Goal: Navigation & Orientation: Find specific page/section

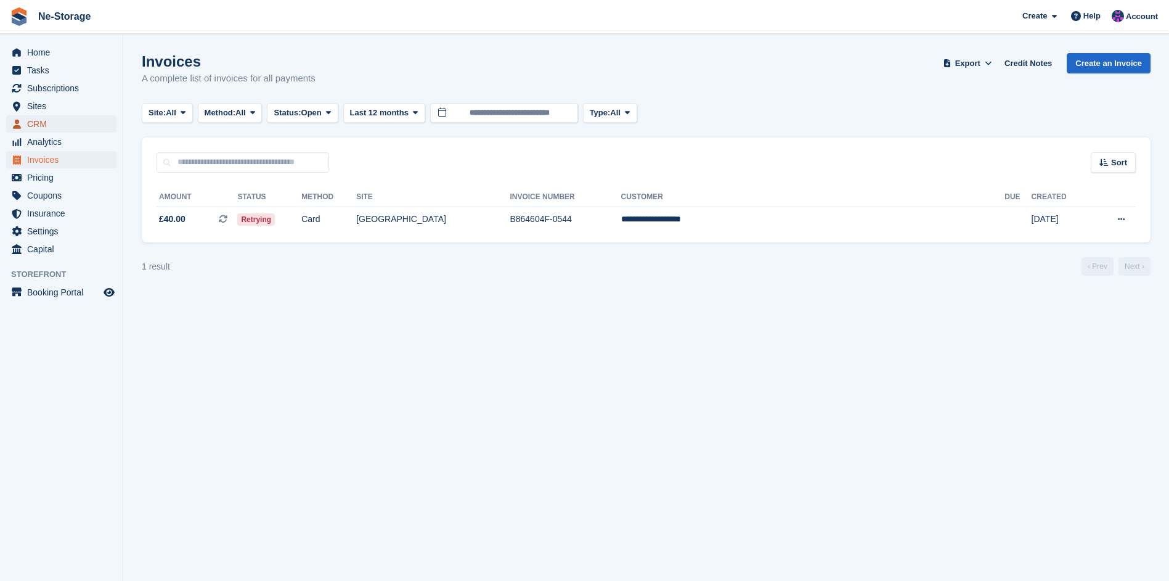
click at [47, 117] on span "CRM" at bounding box center [64, 123] width 74 height 17
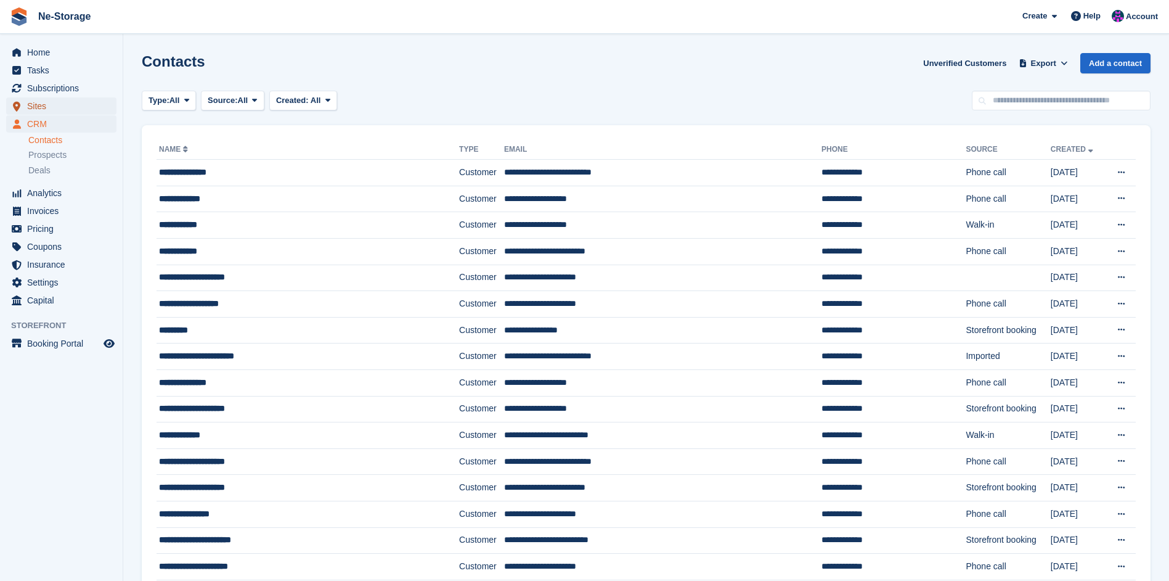
click at [49, 106] on span "Sites" at bounding box center [64, 105] width 74 height 17
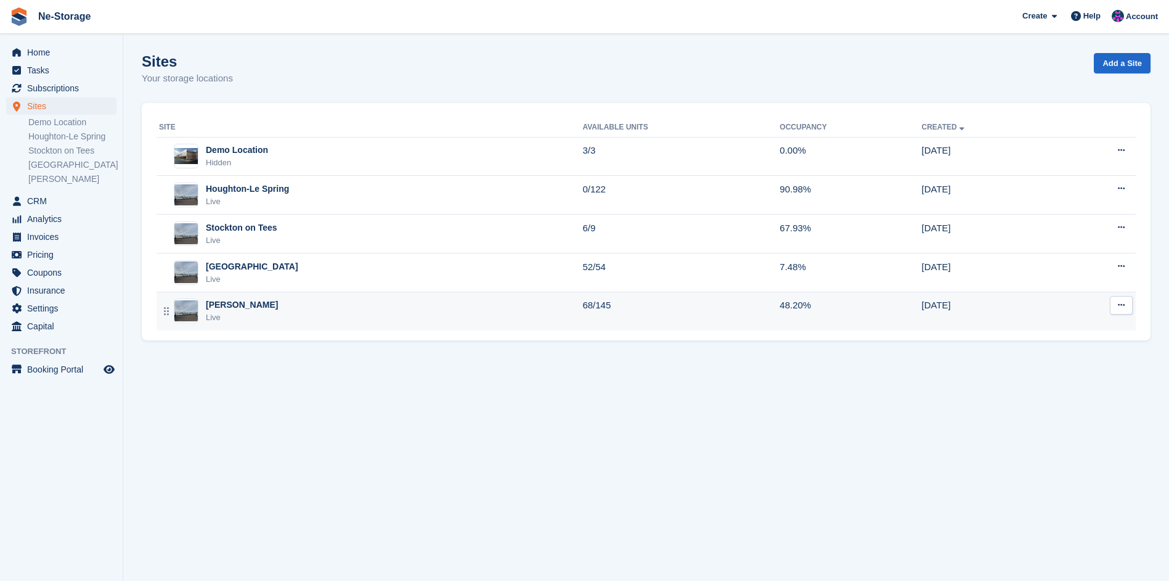
click at [282, 312] on div "Newton Aycliffe Live" at bounding box center [371, 310] width 424 height 25
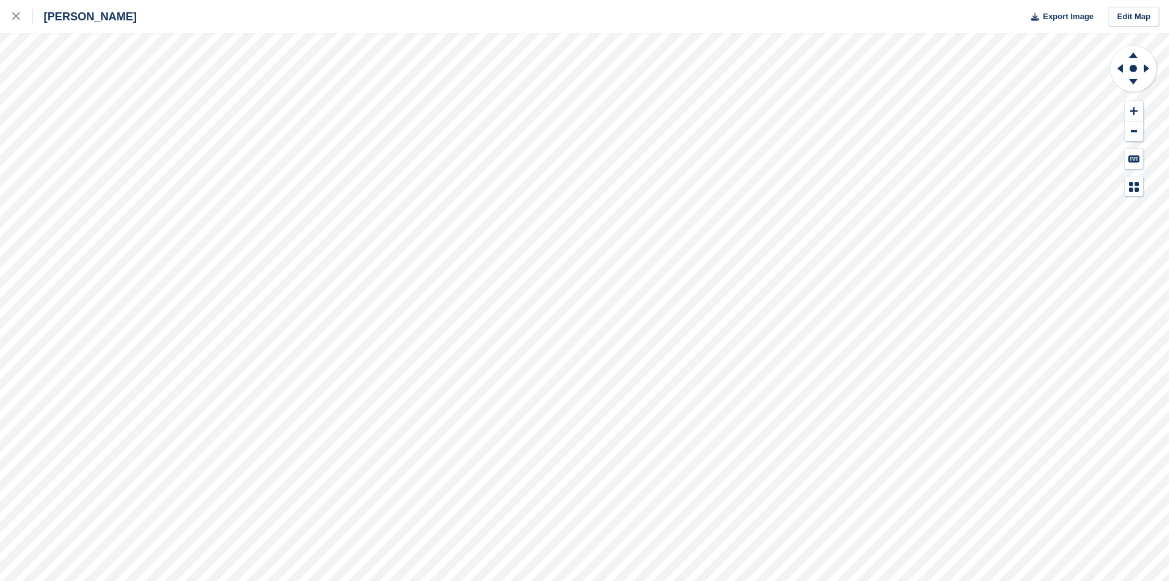
click at [14, 150] on div "Newton Aycliffe Export Image Edit Map" at bounding box center [584, 290] width 1169 height 581
click at [42, 161] on div "Newton Aycliffe Export Image Edit Map" at bounding box center [584, 290] width 1169 height 581
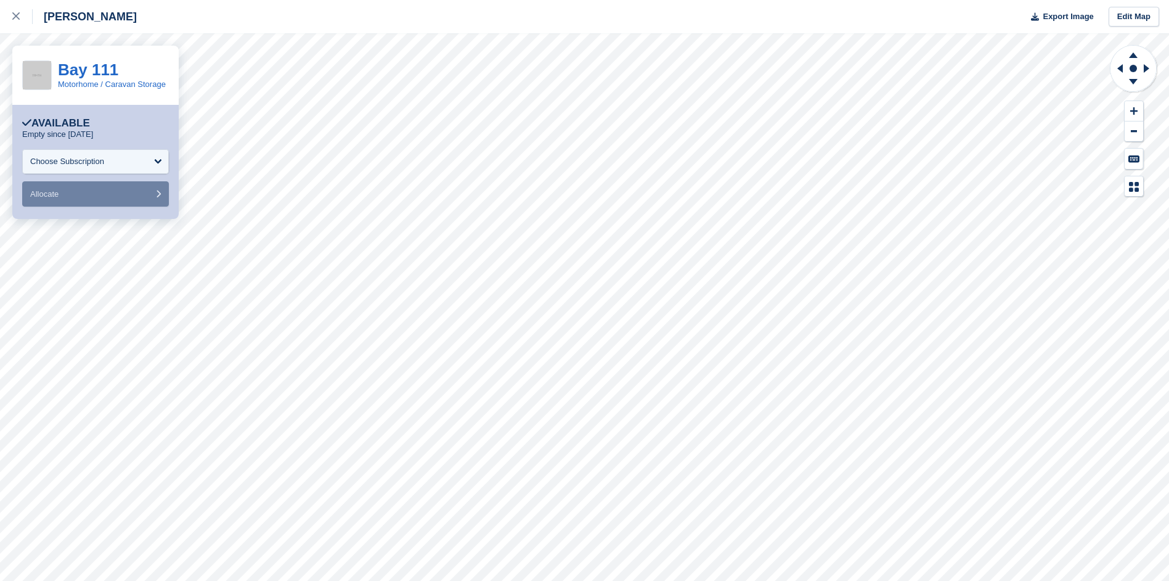
click at [115, 184] on div "**********" at bounding box center [584, 290] width 1169 height 581
click at [15, 11] on div at bounding box center [22, 16] width 20 height 15
